Goal: Information Seeking & Learning: Learn about a topic

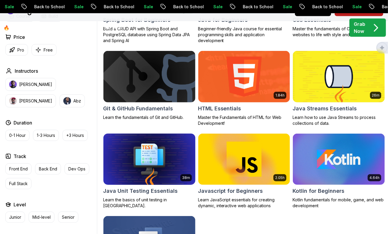
click at [161, 166] on img at bounding box center [149, 159] width 96 height 54
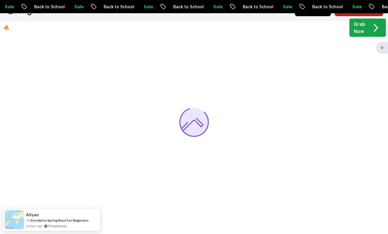
scroll to position [64, 0]
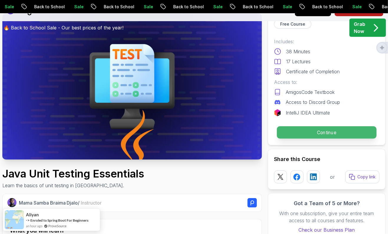
click at [291, 128] on p "Continue" at bounding box center [326, 132] width 99 height 12
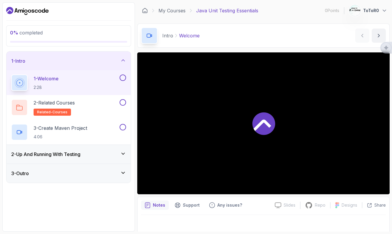
click at [235, 143] on div at bounding box center [263, 123] width 252 height 142
click at [73, 155] on h3 "2 - Up And Running With Testing" at bounding box center [45, 154] width 69 height 7
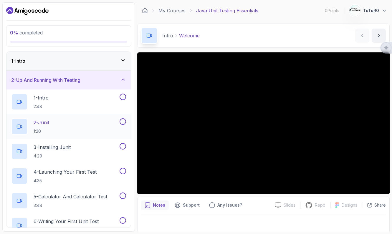
click at [85, 126] on div "2 - Junit 1:20" at bounding box center [64, 126] width 107 height 16
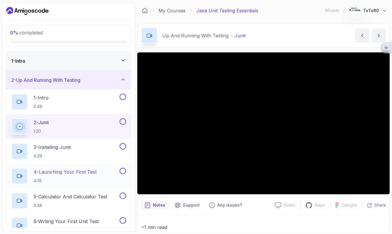
click at [101, 170] on div "4 - Launching Your First Test 4:35" at bounding box center [64, 176] width 107 height 16
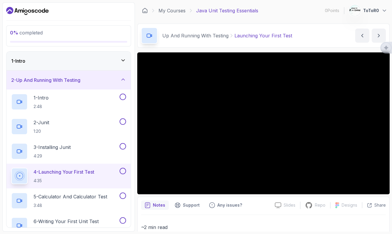
click at [86, 198] on p "5 - Calculator And Calculator Test" at bounding box center [71, 196] width 74 height 7
click at [125, 197] on button at bounding box center [123, 196] width 6 height 6
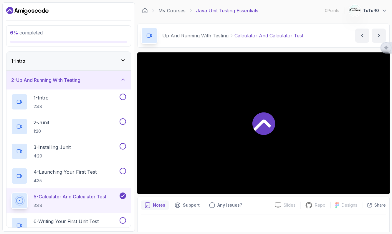
scroll to position [3, 0]
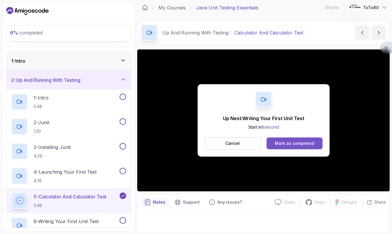
click at [279, 145] on div "Mark as completed" at bounding box center [294, 143] width 39 height 6
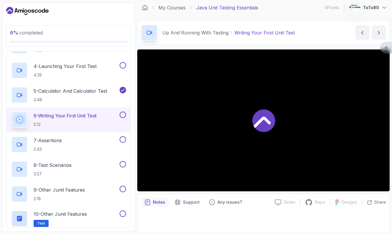
scroll to position [117, 0]
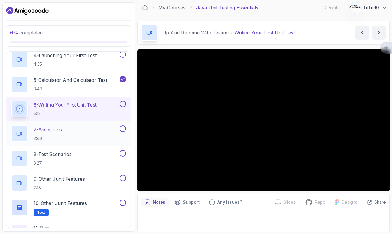
click at [87, 133] on div "7 - Assertions 2:43" at bounding box center [64, 133] width 107 height 16
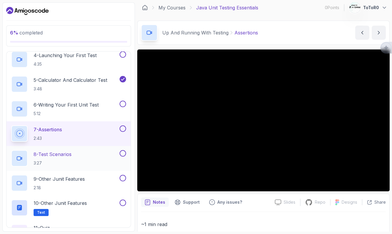
click at [67, 156] on p "8 - Test Scenarios" at bounding box center [53, 154] width 38 height 7
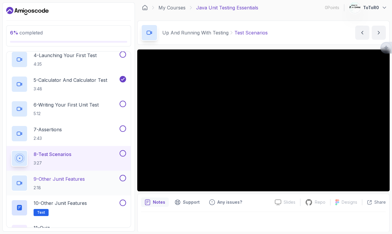
click at [103, 175] on div "9 - Other Junit Features 2:18" at bounding box center [64, 183] width 107 height 16
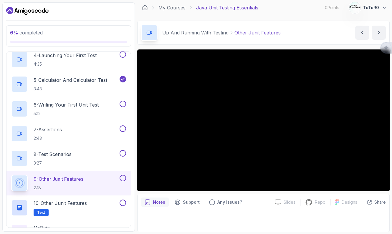
scroll to position [152, 0]
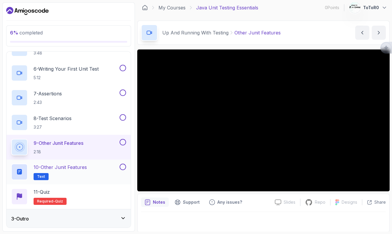
click at [120, 172] on button "10 - Other Junit Features Text" at bounding box center [68, 172] width 115 height 16
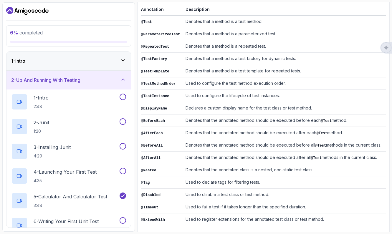
click at [21, 8] on icon "Dashboard" at bounding box center [27, 10] width 42 height 9
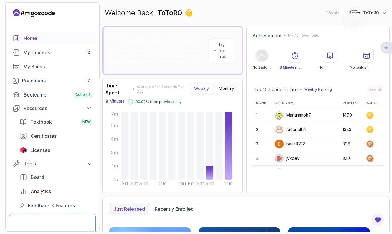
click at [224, 49] on p "Try for free" at bounding box center [223, 51] width 11 height 18
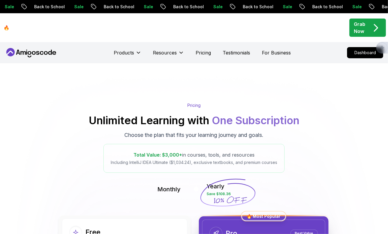
click at [125, 48] on div "Products" at bounding box center [127, 53] width 27 height 12
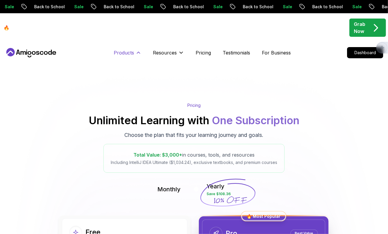
click at [126, 52] on p "Products" at bounding box center [124, 52] width 20 height 7
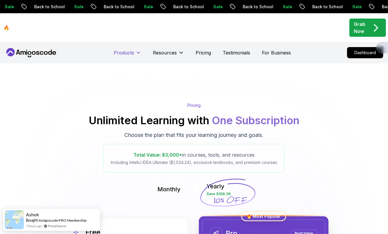
click at [126, 54] on p "Products" at bounding box center [124, 52] width 20 height 7
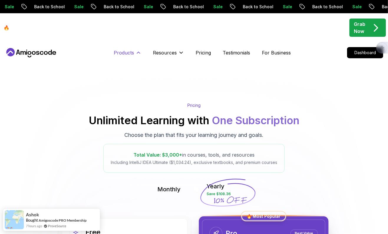
click at [126, 54] on p "Products" at bounding box center [124, 52] width 20 height 7
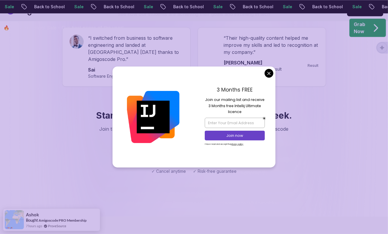
scroll to position [898, 0]
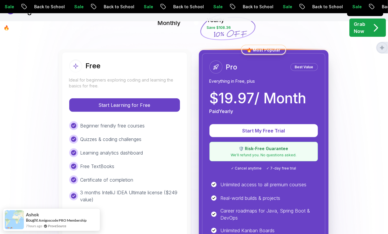
scroll to position [22, 0]
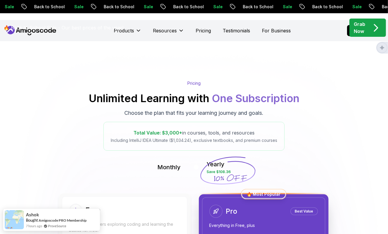
click at [129, 29] on div "🔥 Back to School Sale - Our best prices of the year! Grab Now" at bounding box center [194, 27] width 388 height 29
click at [39, 31] on p "🔥 Back to School Sale - Our best prices of the year!" at bounding box center [64, 27] width 120 height 7
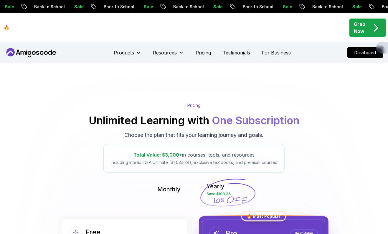
click at [40, 60] on nav "Products Resources Pricing Testimonials For Business Dashboard" at bounding box center [194, 52] width 378 height 21
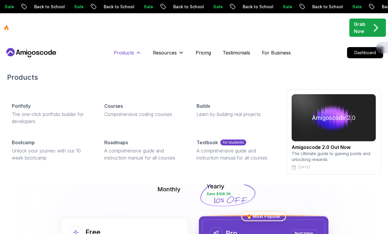
click at [118, 49] on p "Products" at bounding box center [124, 52] width 20 height 7
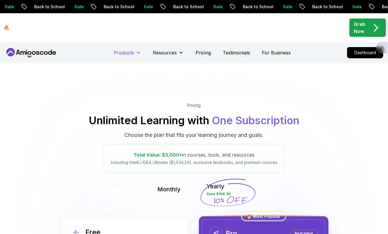
click at [120, 52] on p "Products" at bounding box center [124, 52] width 20 height 7
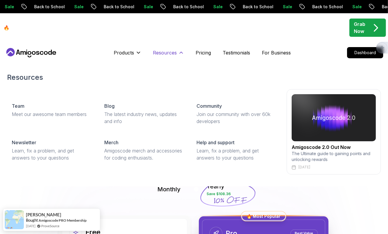
click at [162, 53] on p "Resources" at bounding box center [165, 52] width 24 height 7
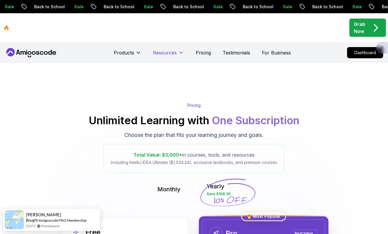
click at [162, 53] on p "Resources" at bounding box center [165, 52] width 24 height 7
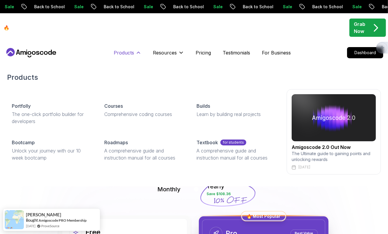
click at [115, 53] on p "Products" at bounding box center [124, 52] width 20 height 7
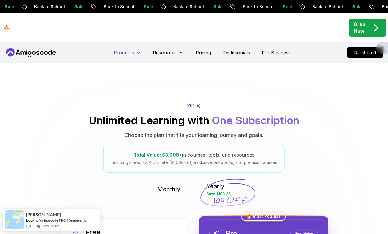
click at [115, 53] on p "Products" at bounding box center [124, 52] width 20 height 7
click at [33, 52] on icon at bounding box center [34, 53] width 4 height 4
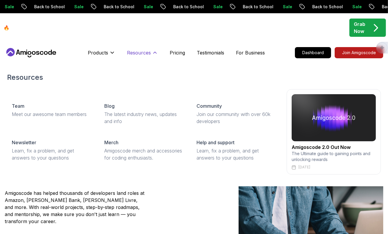
click at [136, 55] on p "Resources" at bounding box center [139, 52] width 24 height 7
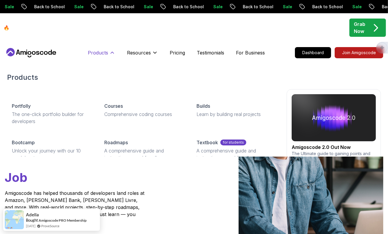
click at [98, 52] on p "Products" at bounding box center [98, 52] width 20 height 7
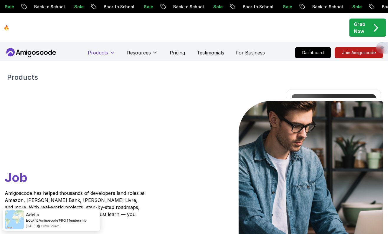
click at [98, 52] on p "Products" at bounding box center [98, 52] width 20 height 7
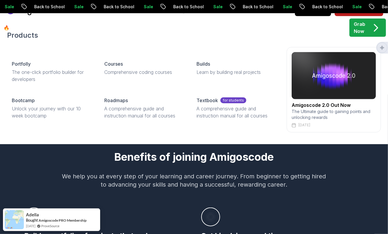
scroll to position [293, 0]
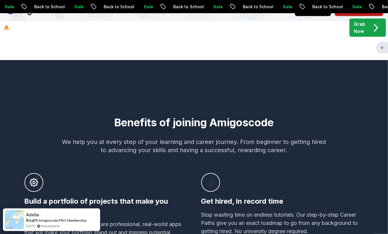
click at [108, 196] on div "Build a portfolio of projects that make you stand out The projects we help you …" at bounding box center [105, 209] width 162 height 72
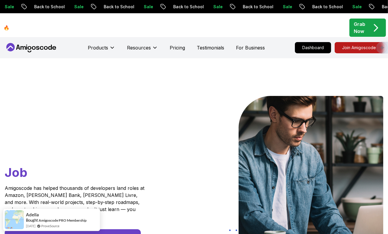
scroll to position [0, 0]
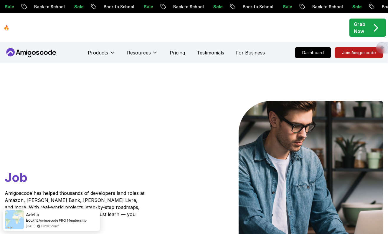
click at [24, 42] on div "🔥 Back to School Sale - Our best prices of the year! Grab Now" at bounding box center [194, 27] width 388 height 29
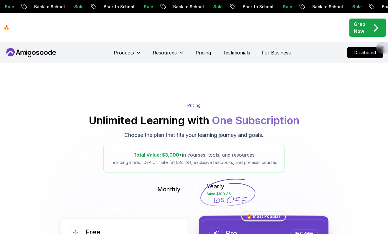
click at [24, 44] on nav "Products Resources Pricing Testimonials For Business Dashboard" at bounding box center [194, 52] width 378 height 21
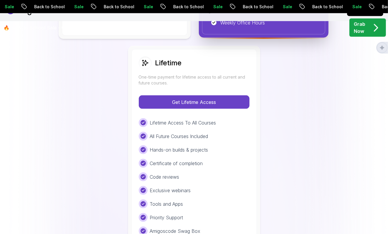
scroll to position [563, 0]
